Goal: Transaction & Acquisition: Purchase product/service

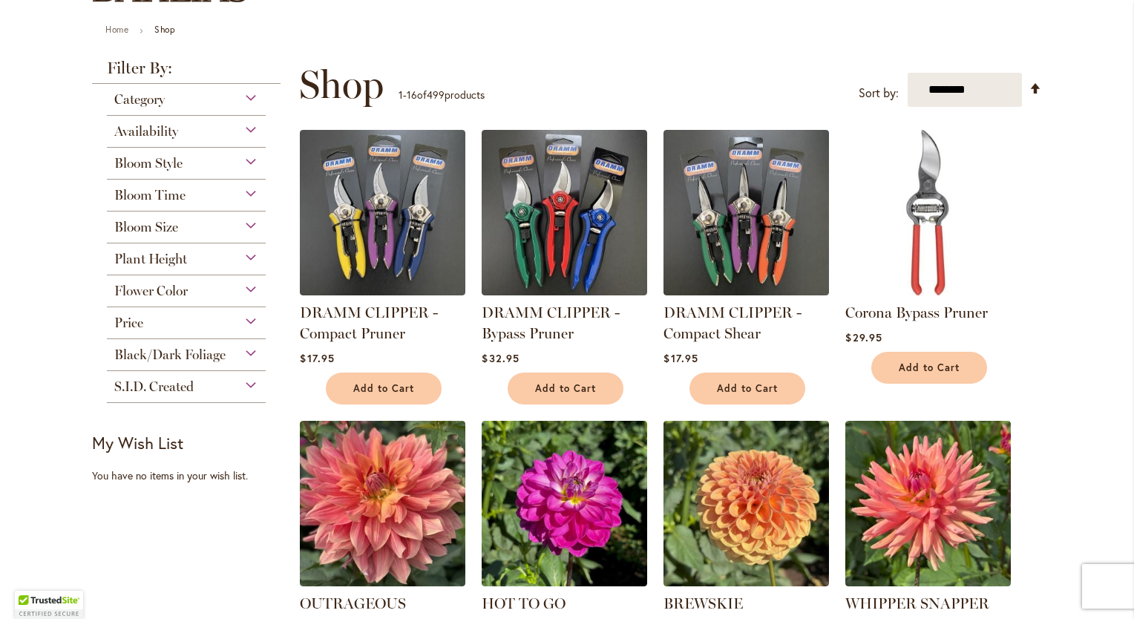
scroll to position [148, 0]
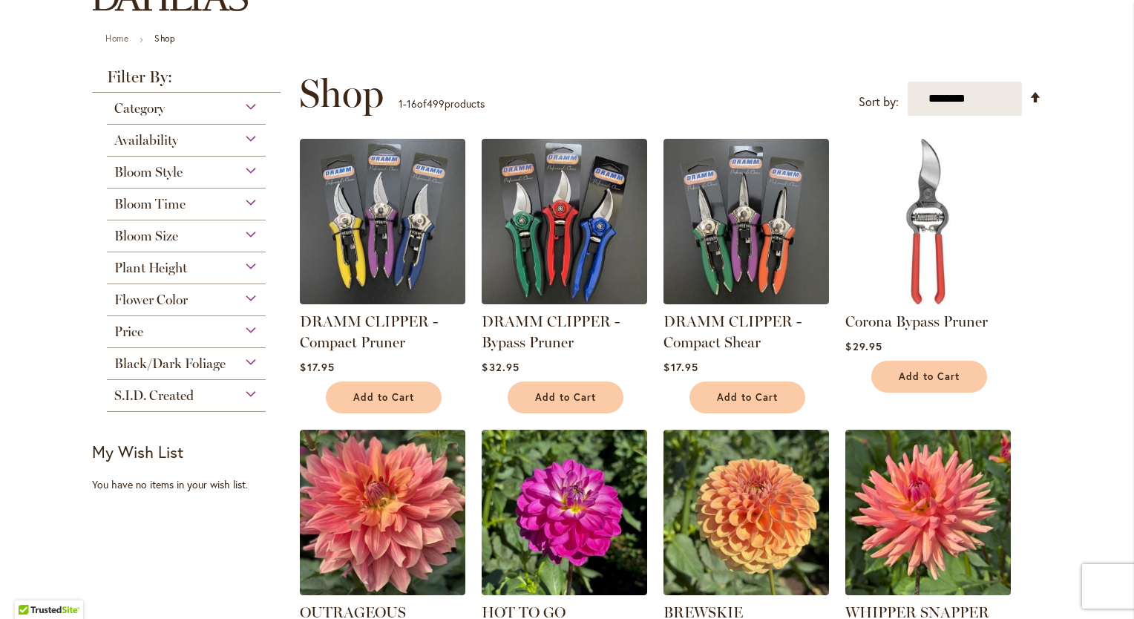
click at [245, 108] on div "Category" at bounding box center [186, 105] width 159 height 24
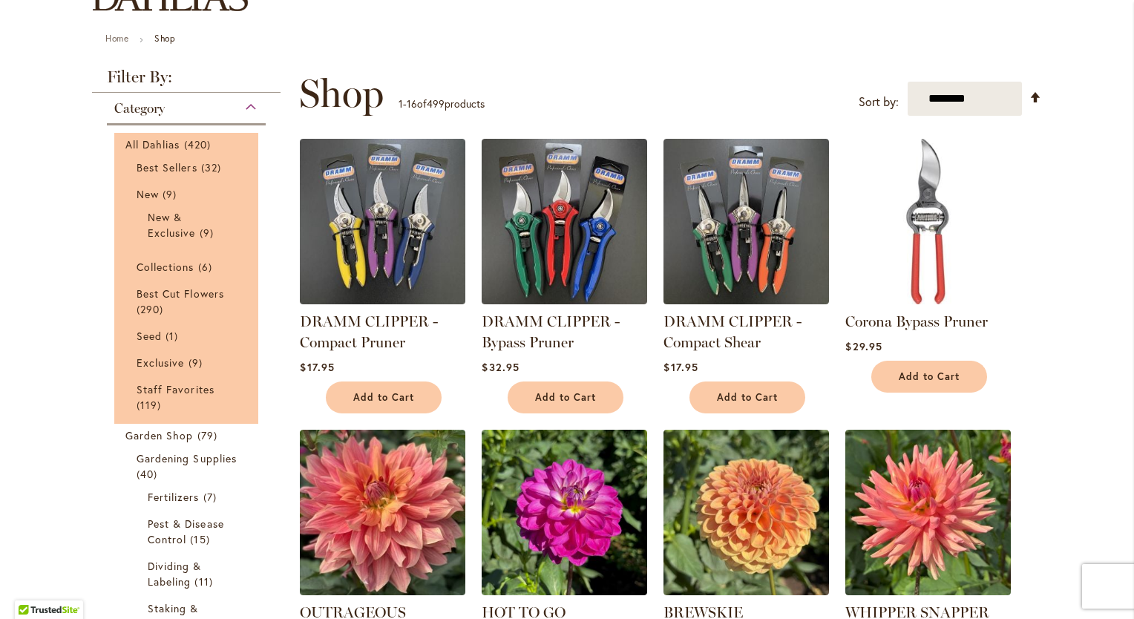
scroll to position [241, 0]
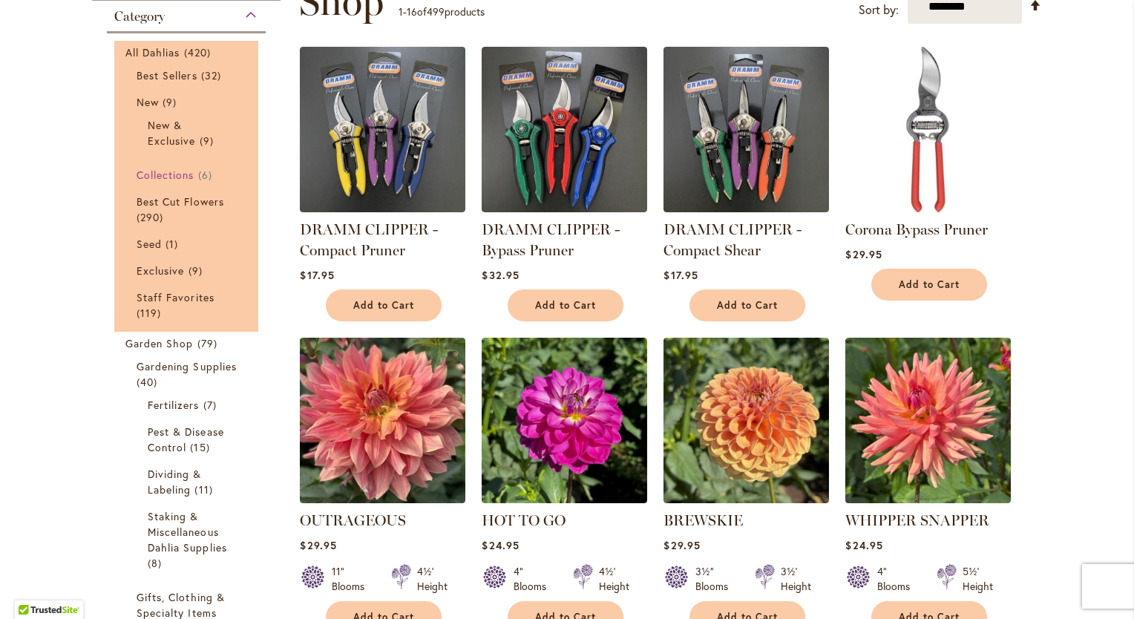
click at [178, 169] on span "Collections" at bounding box center [166, 175] width 58 height 14
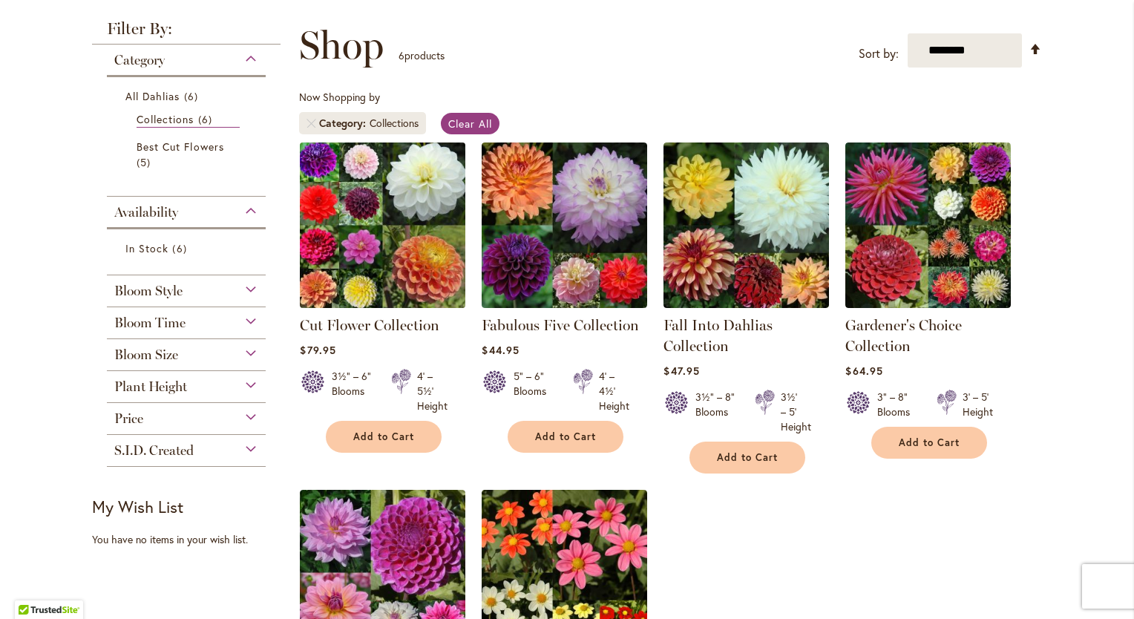
scroll to position [223, 0]
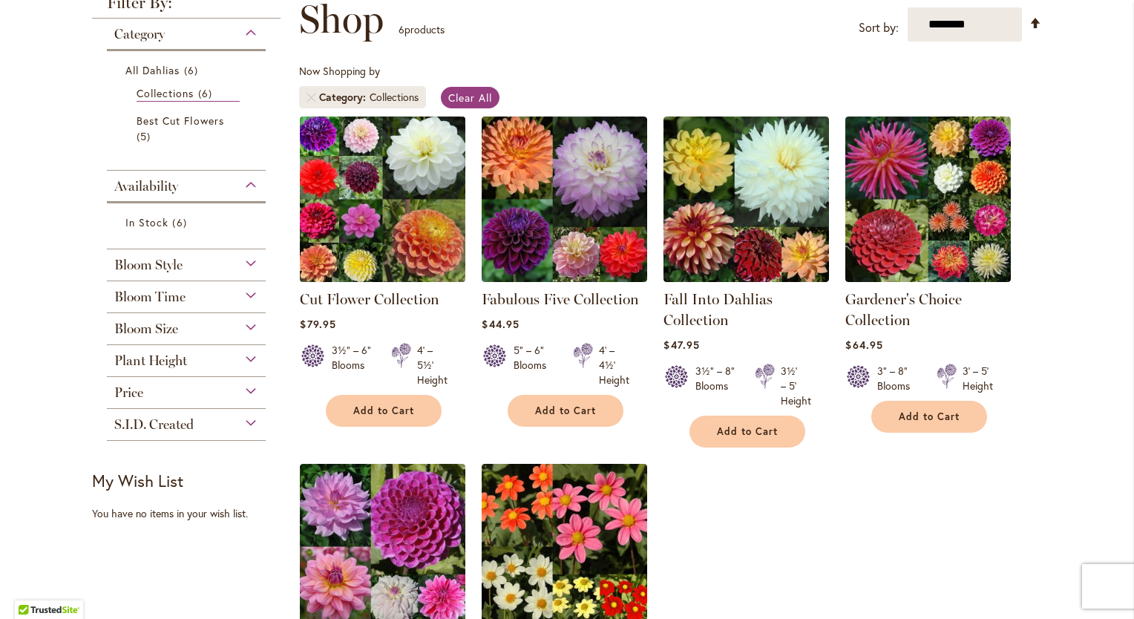
click at [385, 203] on img at bounding box center [383, 199] width 174 height 174
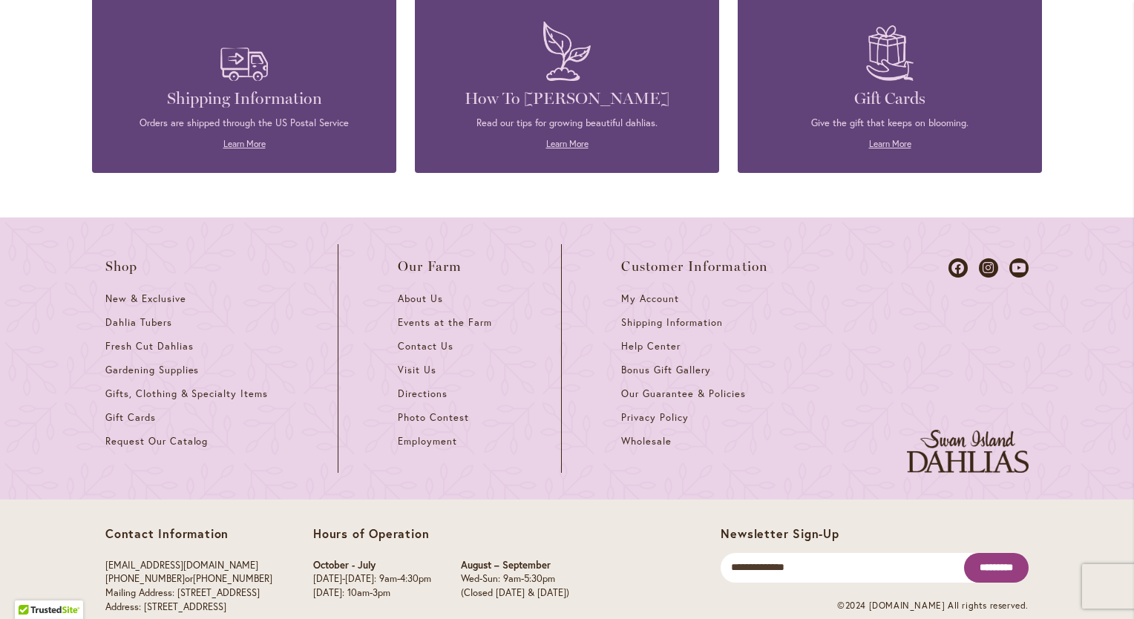
scroll to position [2970, 0]
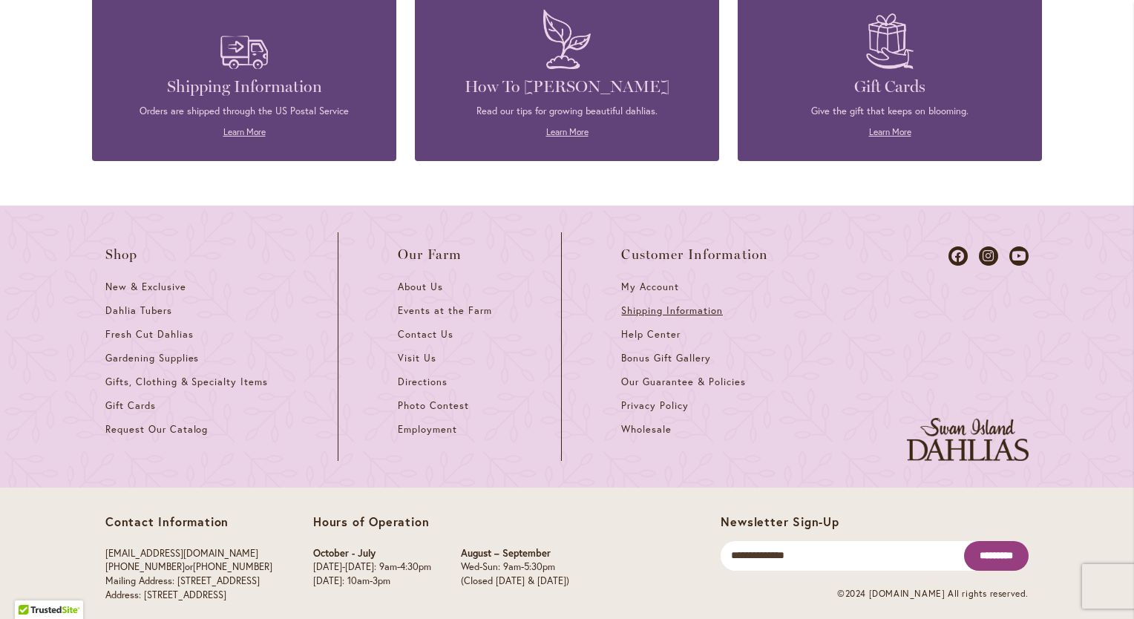
click at [666, 307] on span "Shipping Information" at bounding box center [671, 310] width 101 height 13
